Goal: Navigation & Orientation: Find specific page/section

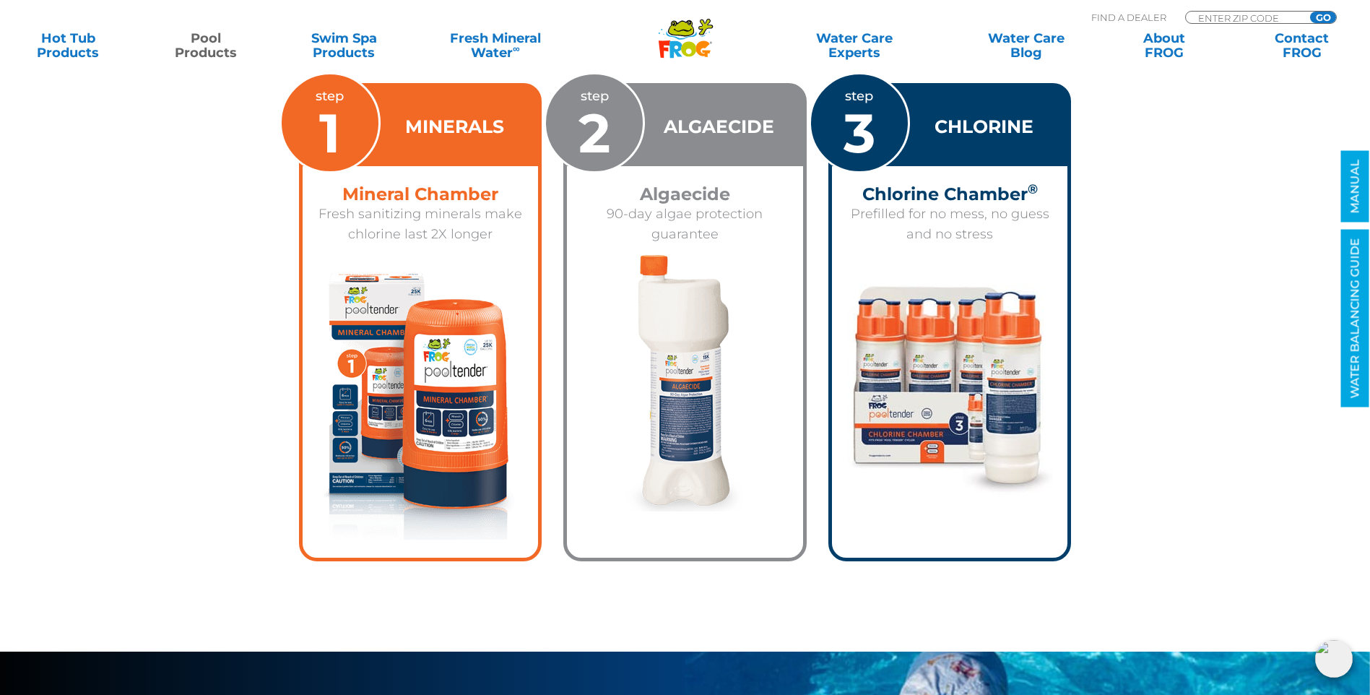
scroll to position [2240, 0]
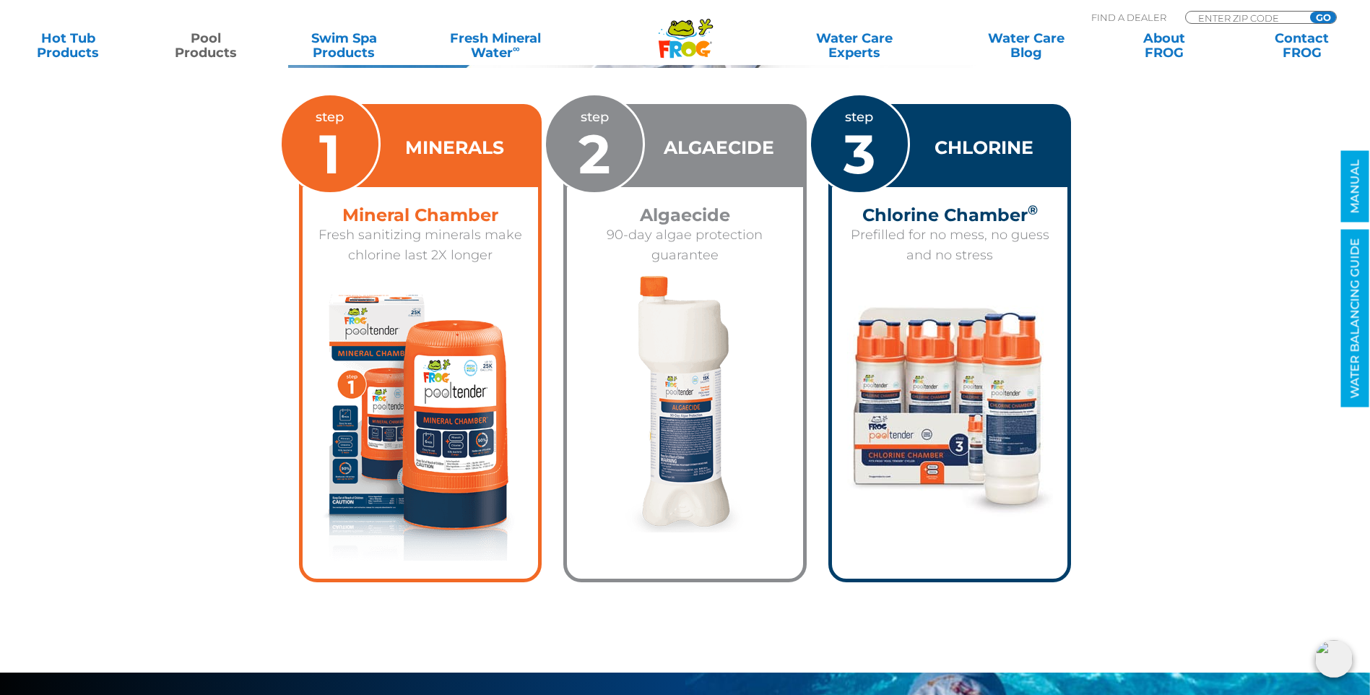
click at [681, 34] on icon at bounding box center [681, 28] width 25 height 14
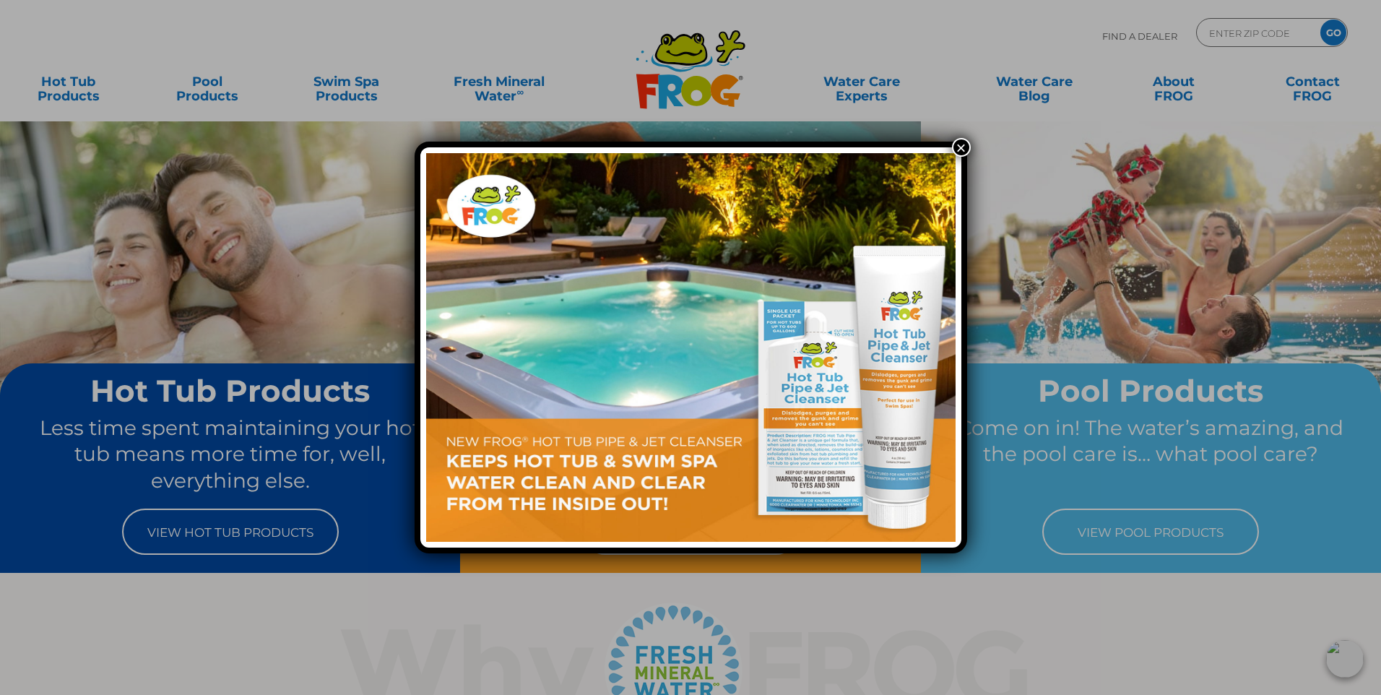
click at [957, 144] on button "×" at bounding box center [961, 147] width 19 height 19
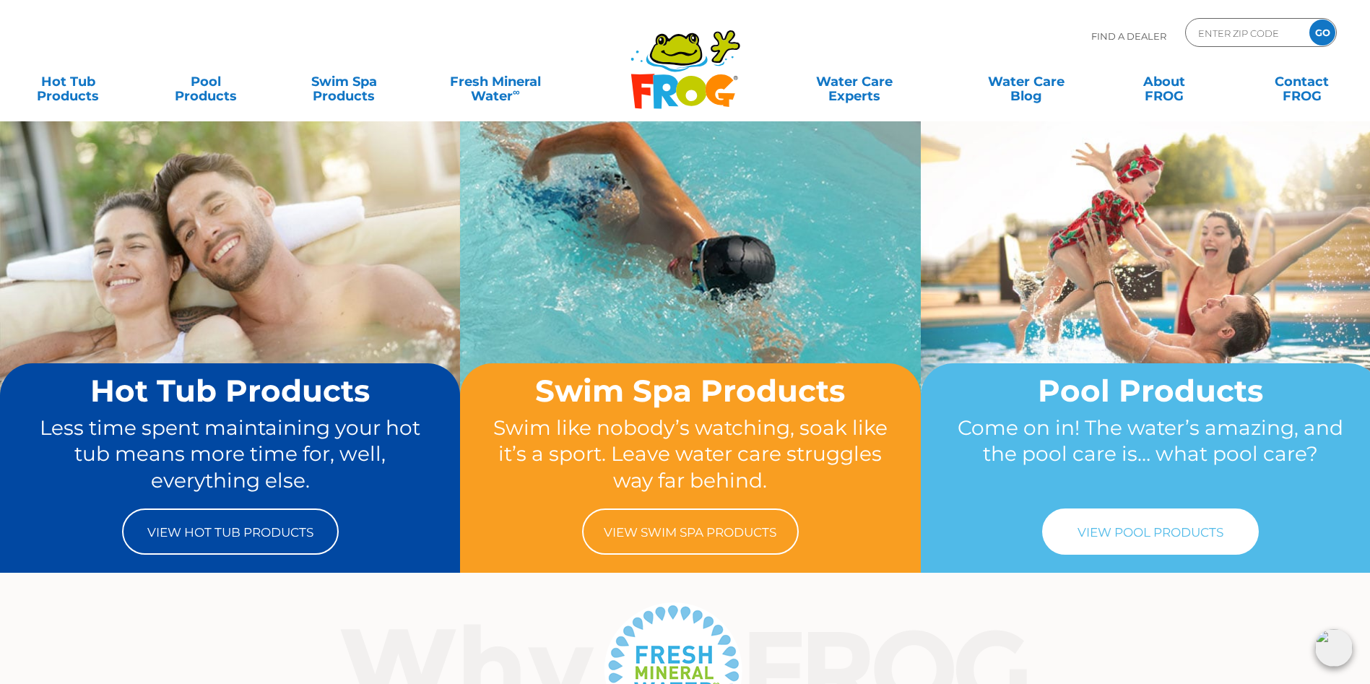
click at [1197, 531] on link "View Pool Products" at bounding box center [1151, 532] width 217 height 46
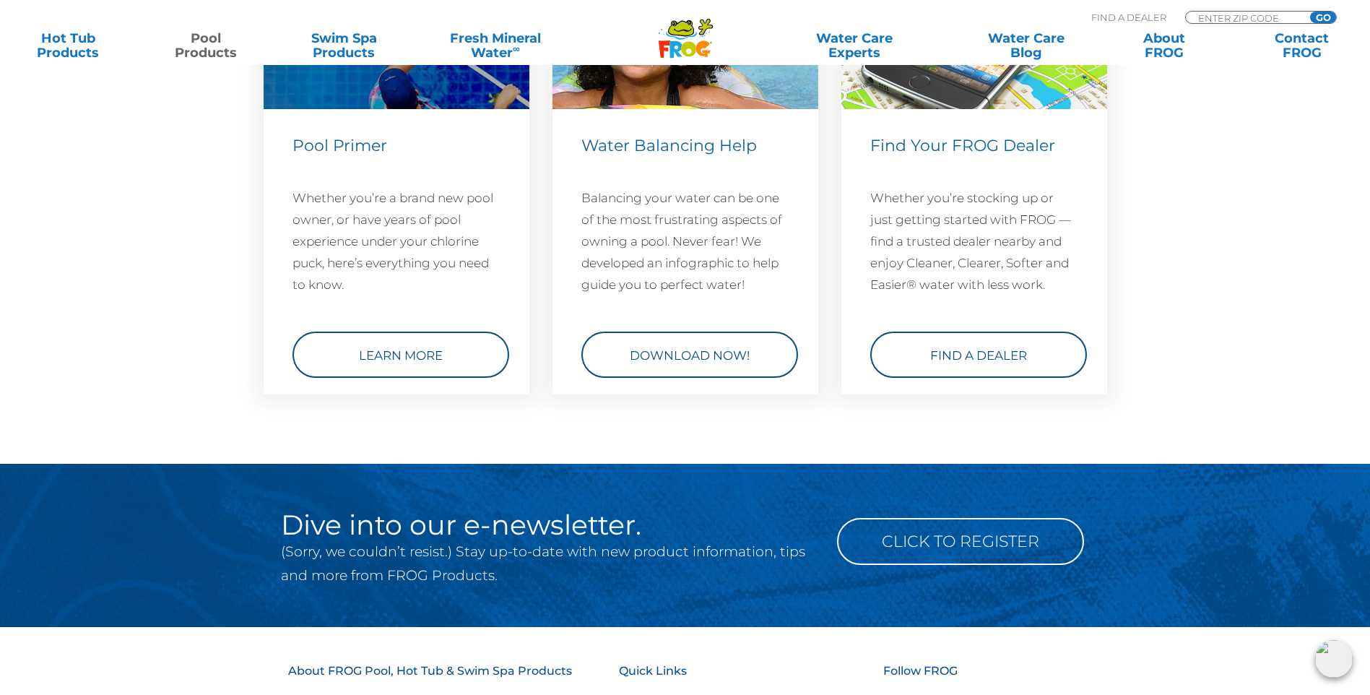
scroll to position [5338, 0]
